Goal: Ask a question

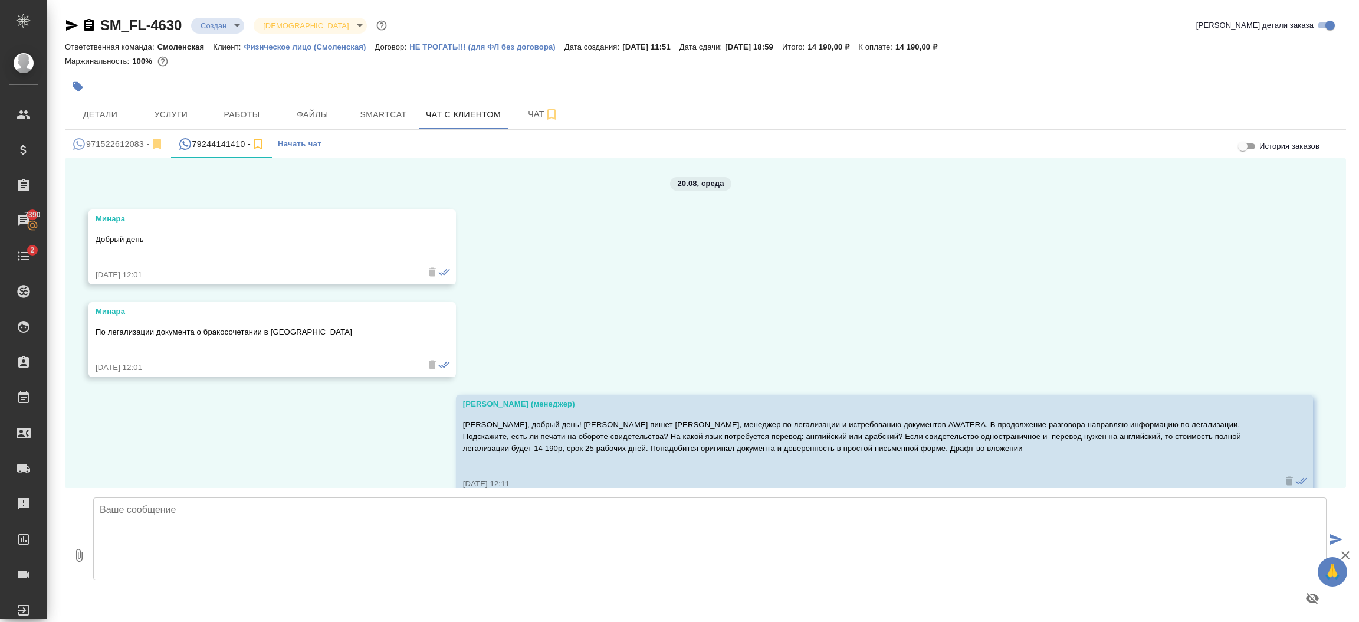
scroll to position [625, 0]
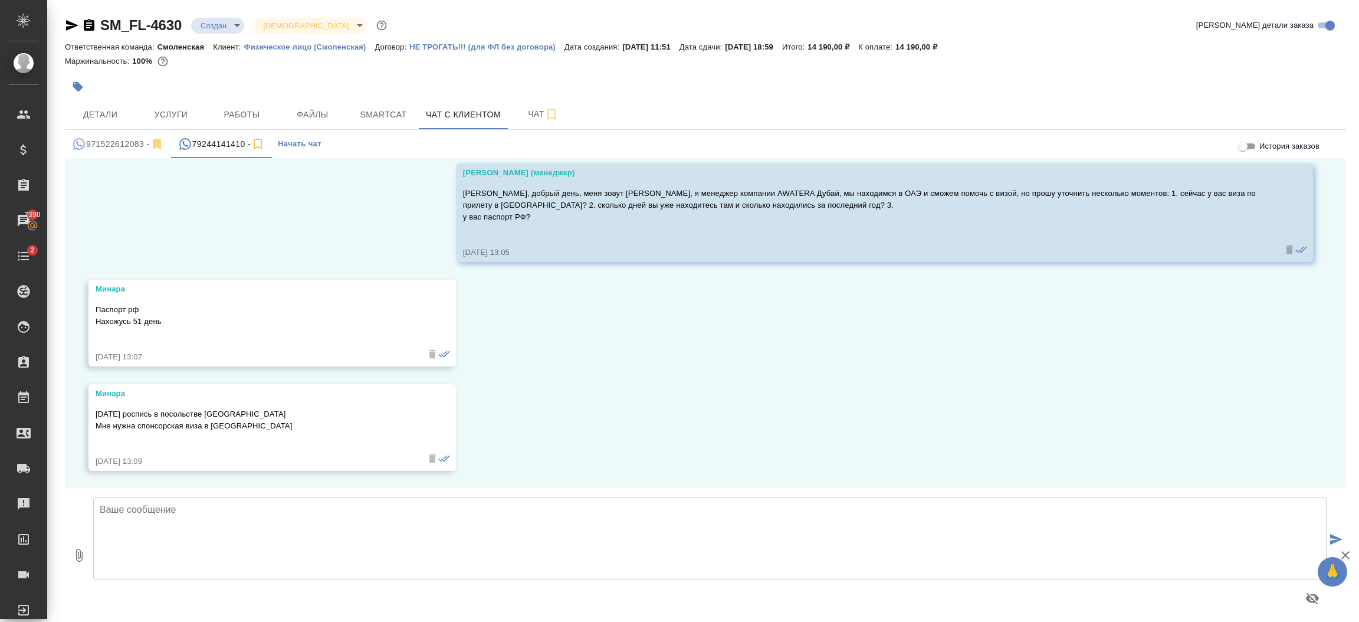
click at [391, 518] on textarea at bounding box center [710, 538] width 1234 height 83
click at [221, 510] on textarea "у супруга есть резиденство и рабочая виза, верно?" at bounding box center [710, 538] width 1234 height 83
click at [339, 513] on textarea "у супруга есть резиденство и рабочая виза, верно?" at bounding box center [710, 538] width 1234 height 83
drag, startPoint x: 210, startPoint y: 510, endPoint x: 608, endPoint y: 520, distance: 397.8
click at [608, 520] on textarea "у супруга есть резиденство и рабочая виза, верно?" at bounding box center [710, 538] width 1234 height 83
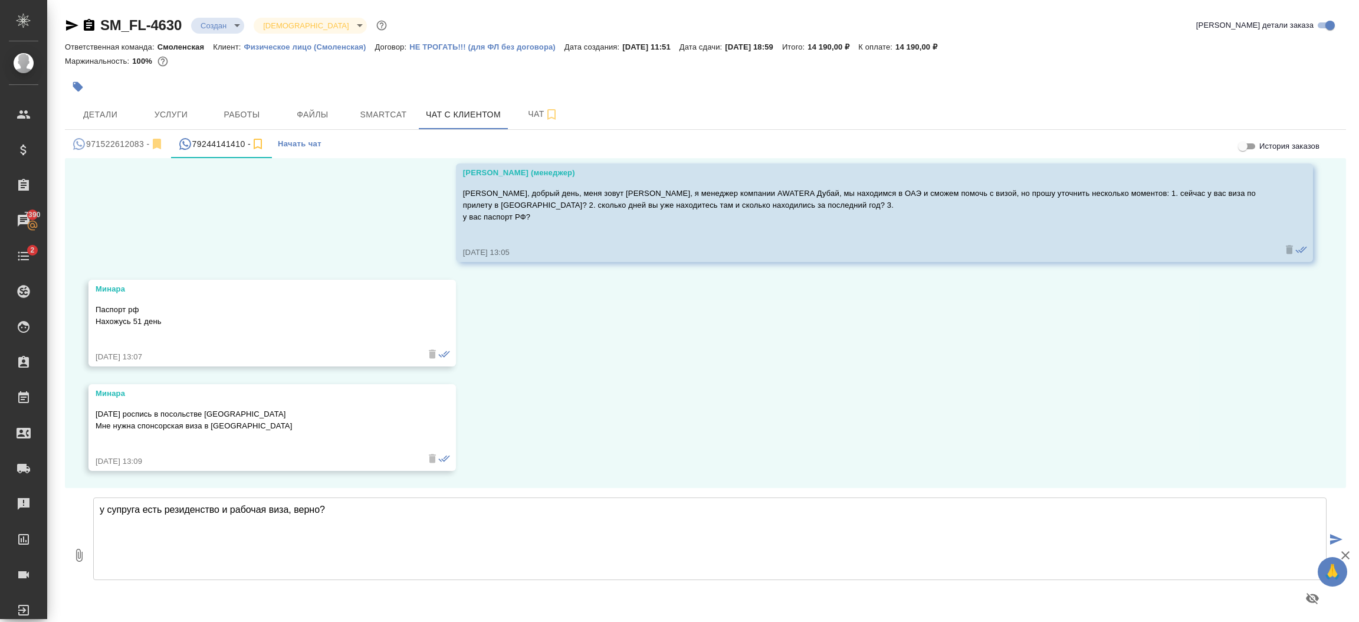
type textarea "у супруга есть резиденство и рабочая виза, верно?"
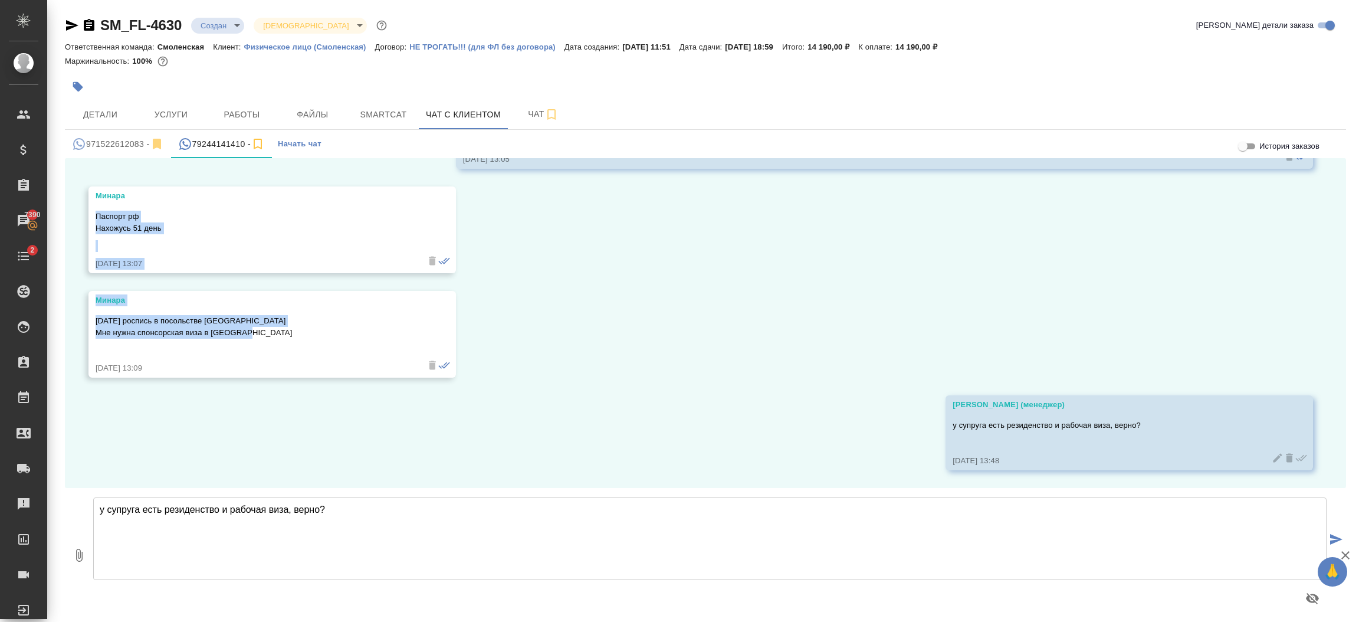
drag, startPoint x: 261, startPoint y: 329, endPoint x: 97, endPoint y: 217, distance: 198.7
click at [97, 217] on div "20.08, [DATE] [PERSON_NAME] день [DATE] 12:01 [PERSON_NAME] легализации докумен…" at bounding box center [705, 323] width 1281 height 330
copy div "Паспорт рф Нахожусь 51 день [DATE] 13:07 Минара [DATE] роспись в посольстве [PE…"
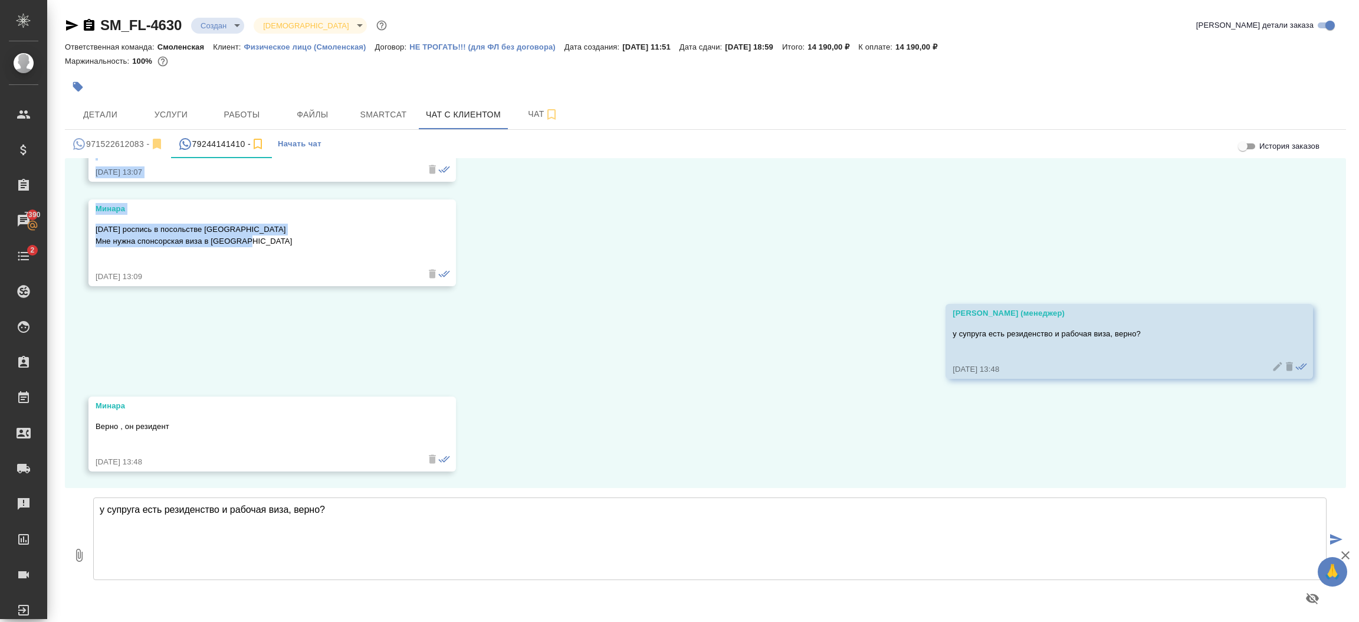
click at [246, 515] on textarea "у супруга есть резиденство и рабочая виза, верно?" at bounding box center [710, 538] width 1234 height 83
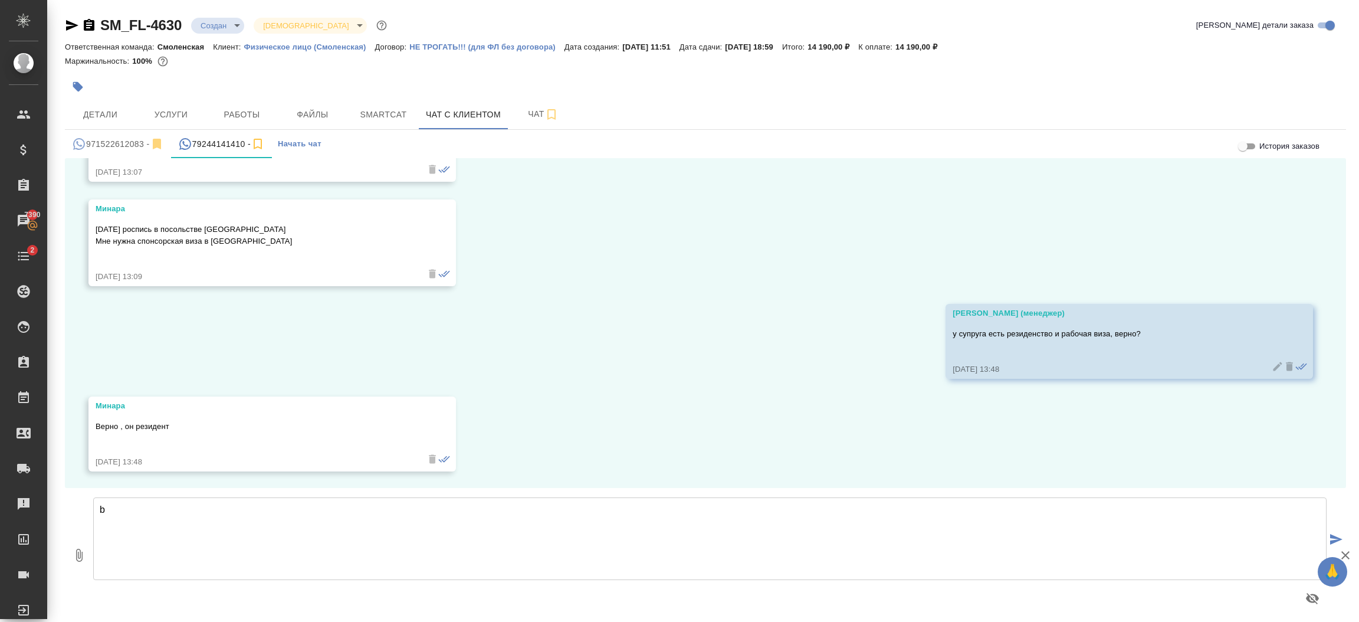
type textarea "b"
type textarea "и виза у него из какого эмирата будет? из [GEOGRAPHIC_DATA] или что-то другое?"
